Goal: Register for event/course

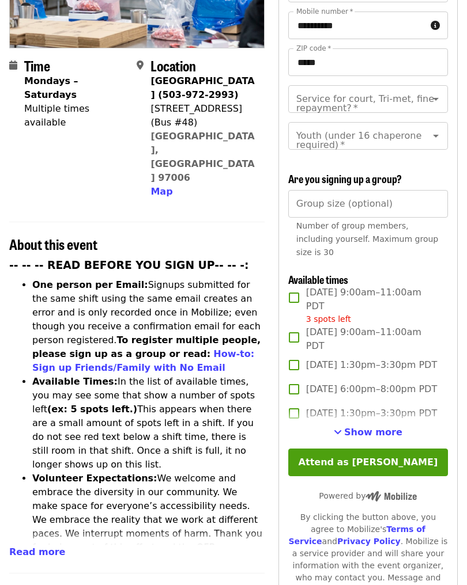
scroll to position [214, 0]
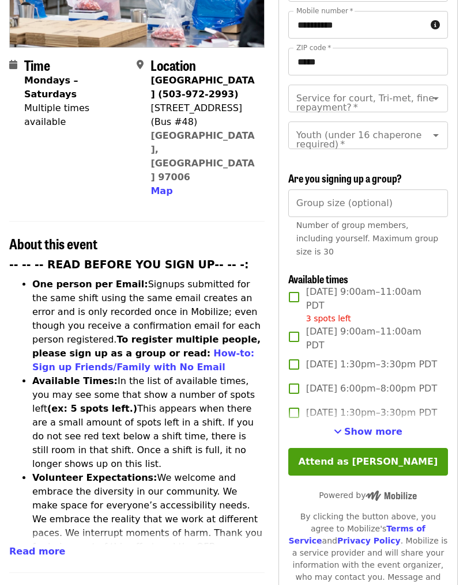
click at [372, 427] on span "Show more" at bounding box center [373, 432] width 58 height 11
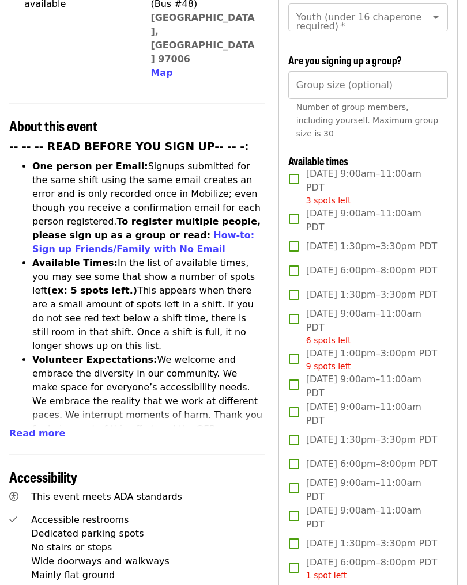
scroll to position [334, 0]
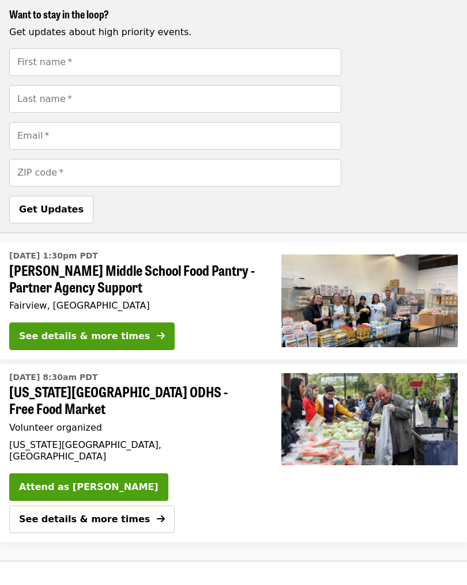
scroll to position [911, 0]
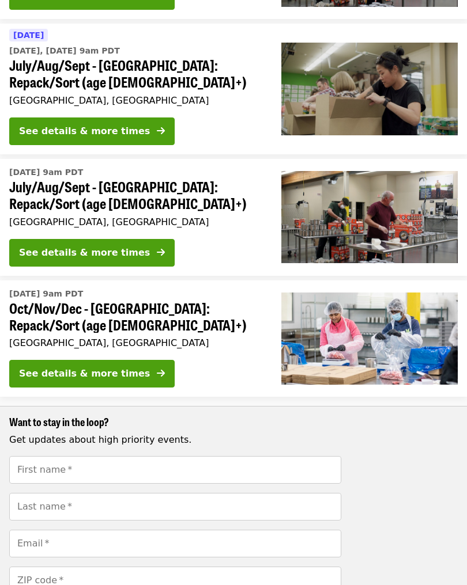
scroll to position [487, 0]
click at [91, 367] on div "See details & more times" at bounding box center [84, 374] width 131 height 14
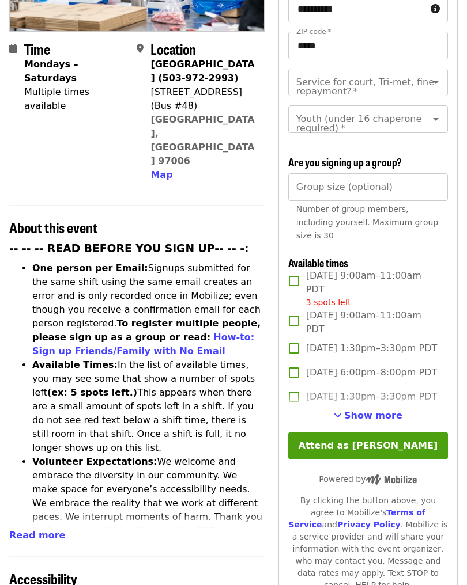
scroll to position [232, 0]
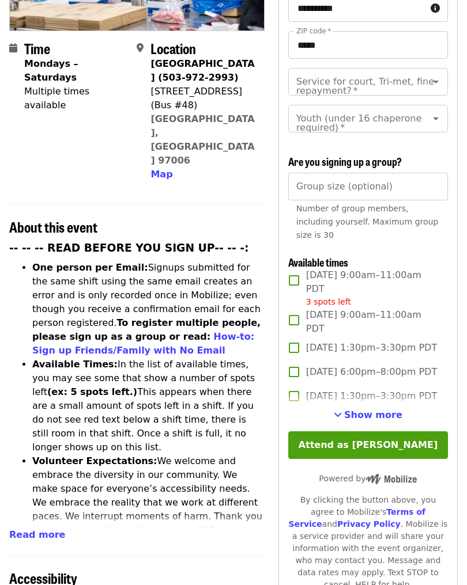
click at [200, 261] on li "One person per Email: Signups submitted for the same shift using the same email…" at bounding box center [148, 309] width 232 height 97
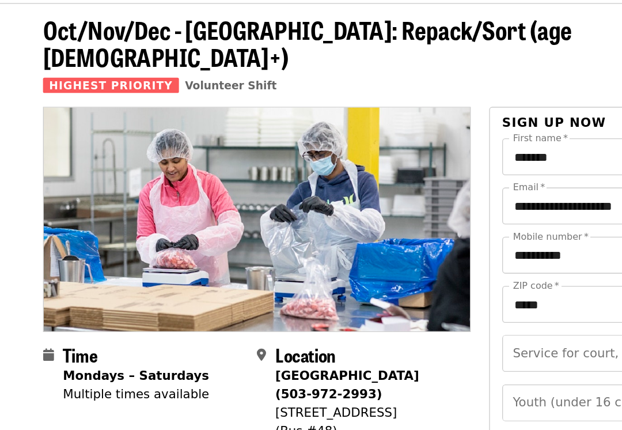
scroll to position [39, 0]
